Goal: Check status

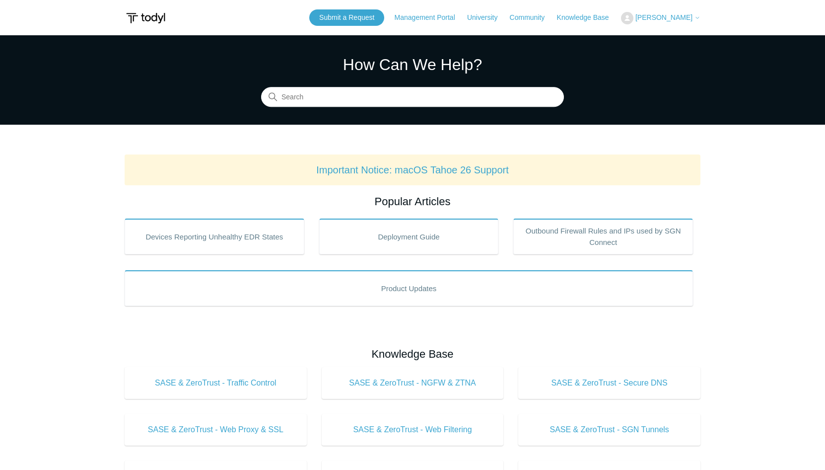
click at [683, 17] on span "[PERSON_NAME]" at bounding box center [663, 17] width 57 height 8
click at [679, 36] on link "My Support Requests" at bounding box center [669, 38] width 97 height 17
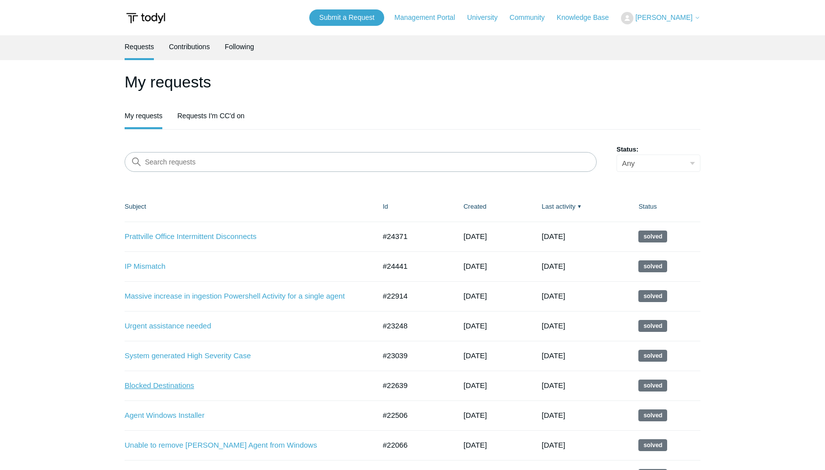
click at [183, 383] on link "Blocked Destinations" at bounding box center [243, 385] width 236 height 11
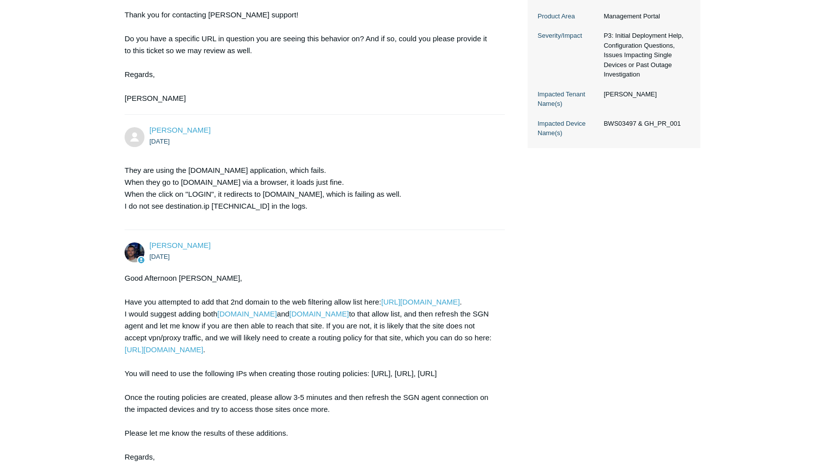
scroll to position [292, 0]
click at [381, 305] on link "https://portal.todyl.com/configuration/contentfiltering/allowlist" at bounding box center [420, 301] width 78 height 8
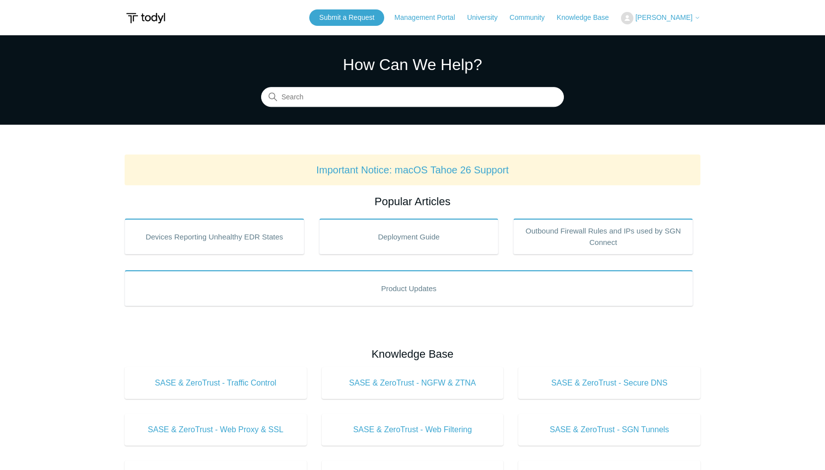
click at [682, 17] on span "[PERSON_NAME]" at bounding box center [663, 17] width 57 height 8
click at [676, 36] on link "My Support Requests" at bounding box center [669, 38] width 97 height 17
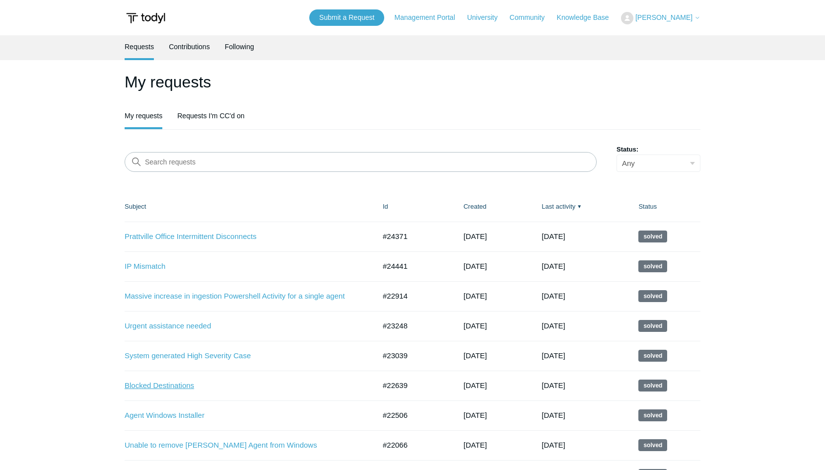
click at [171, 382] on link "Blocked Destinations" at bounding box center [243, 385] width 236 height 11
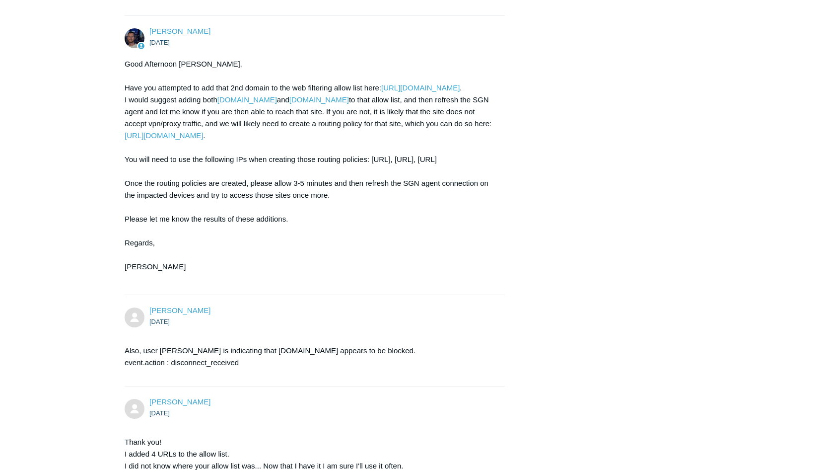
scroll to position [506, 0]
click at [203, 139] on link "[URL][DOMAIN_NAME]" at bounding box center [164, 135] width 78 height 8
